Goal: Task Accomplishment & Management: Manage account settings

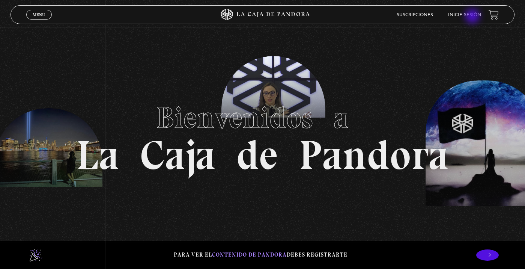
click at [474, 17] on link "Inicie sesión" at bounding box center [464, 15] width 33 height 5
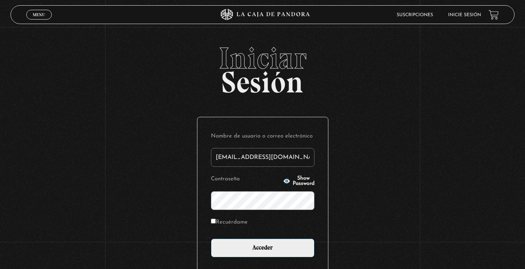
type input "[EMAIL_ADDRESS][DOMAIN_NAME]"
click at [211, 238] on input "Acceder" at bounding box center [263, 247] width 104 height 19
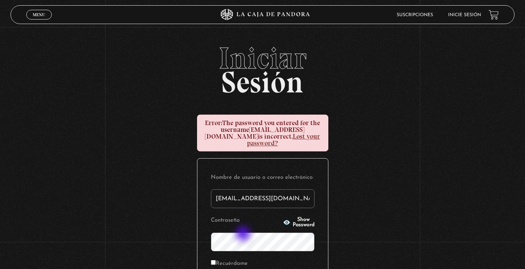
click at [291, 194] on input "jsalasb.1976@gmail.com" at bounding box center [263, 198] width 104 height 19
click at [247, 192] on input "jsalasb.1976@gmail.com" at bounding box center [263, 198] width 104 height 19
type input "jsalasb.1976@gmail.com"
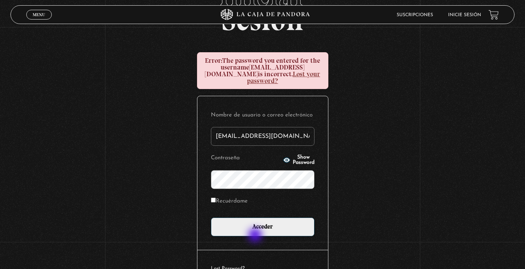
scroll to position [75, 0]
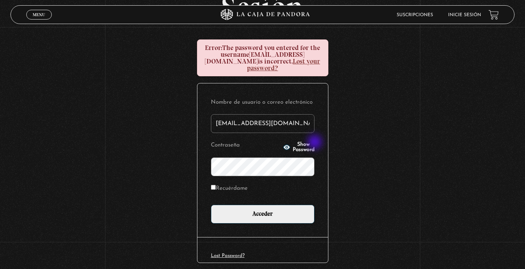
click at [315, 143] on span "Show Password" at bounding box center [304, 147] width 22 height 11
click at [256, 171] on form "Nombre de usuario o correo electrónico jsalasb.1976@gmail.com Contraseña Hide P…" at bounding box center [263, 160] width 104 height 127
click at [211, 205] on input "Acceder" at bounding box center [263, 214] width 104 height 19
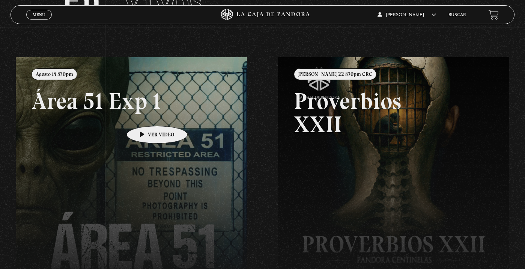
scroll to position [75, 0]
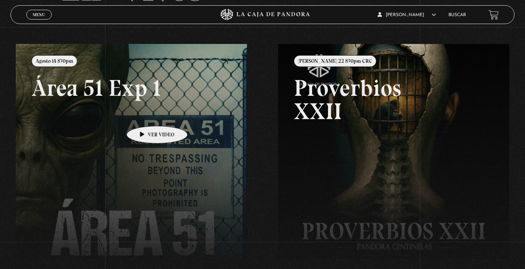
click at [145, 115] on link at bounding box center [278, 178] width 525 height 269
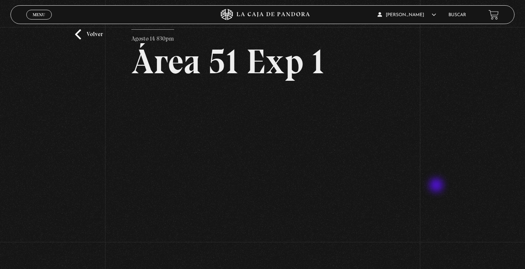
scroll to position [38, 0]
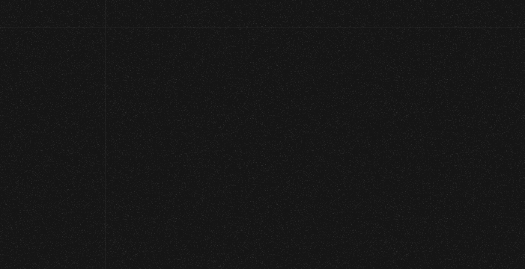
scroll to position [38, 0]
